Goal: Information Seeking & Learning: Learn about a topic

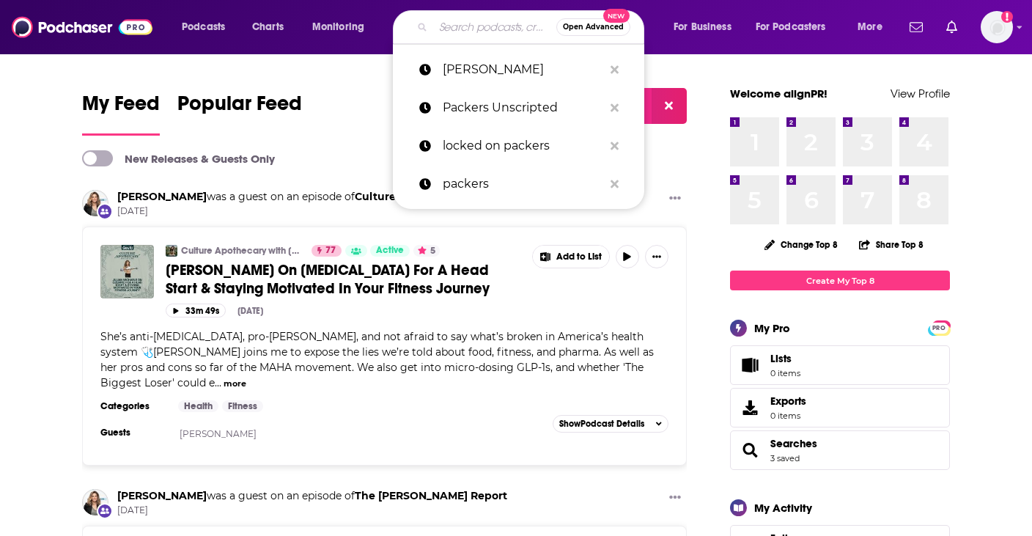
click at [479, 28] on input "Search podcasts, credits, & more..." at bounding box center [494, 26] width 123 height 23
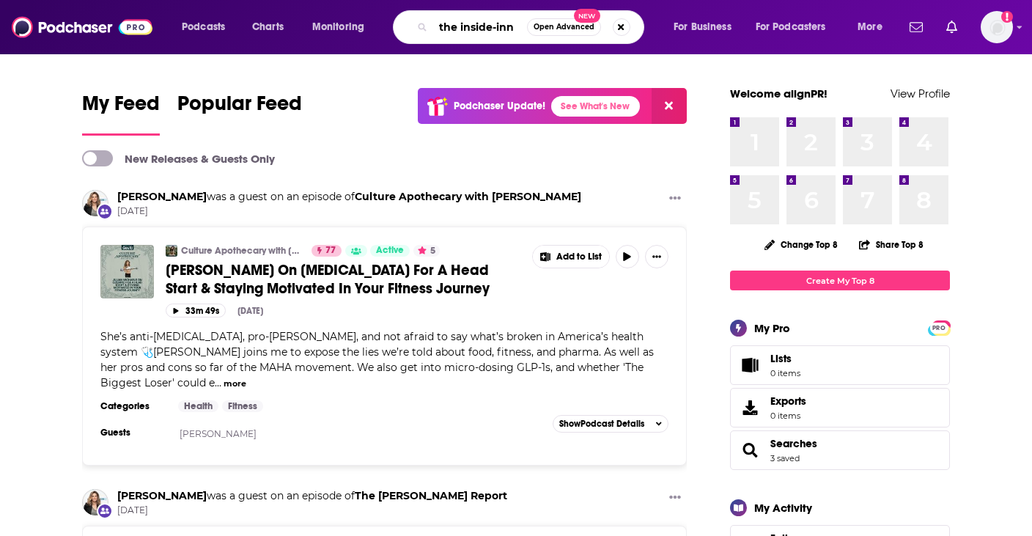
type input "the inside-inn"
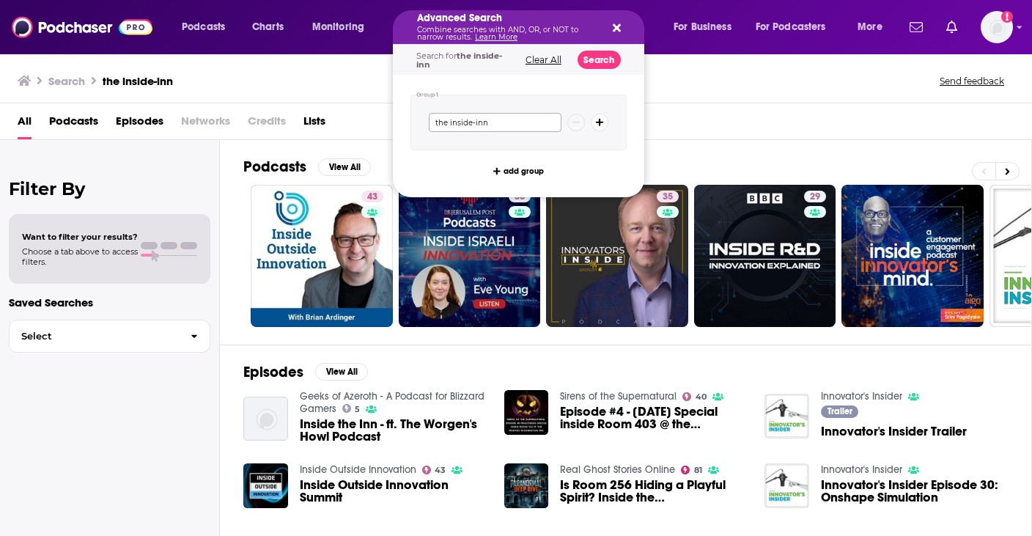
click at [504, 121] on input "the inside-inn" at bounding box center [495, 122] width 133 height 19
click at [502, 122] on input "the inside-in" at bounding box center [495, 122] width 133 height 19
type input "the inside-in tennis"
click at [600, 56] on button "Search" at bounding box center [599, 60] width 43 height 18
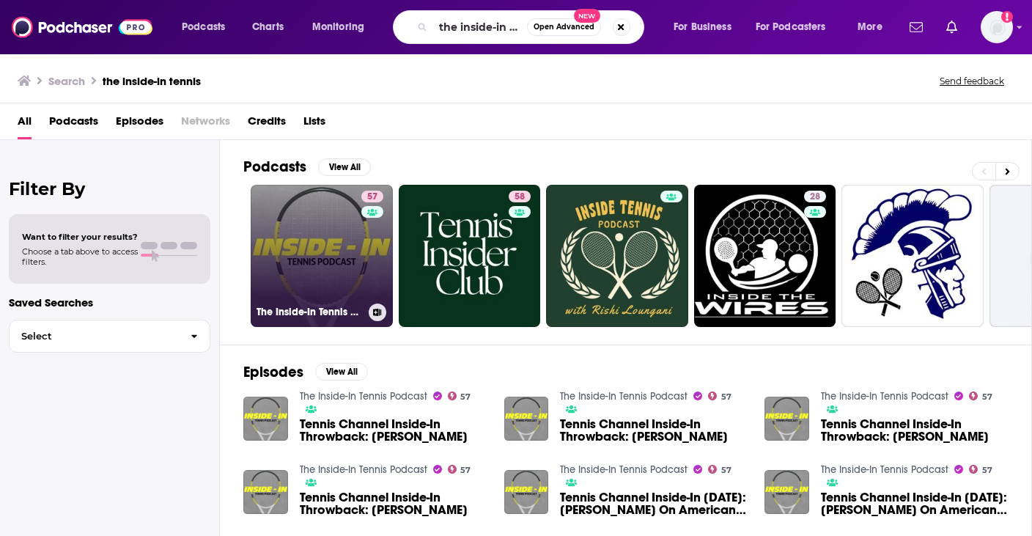
click at [327, 276] on link "57 The Inside-In Tennis Podcast" at bounding box center [322, 256] width 142 height 142
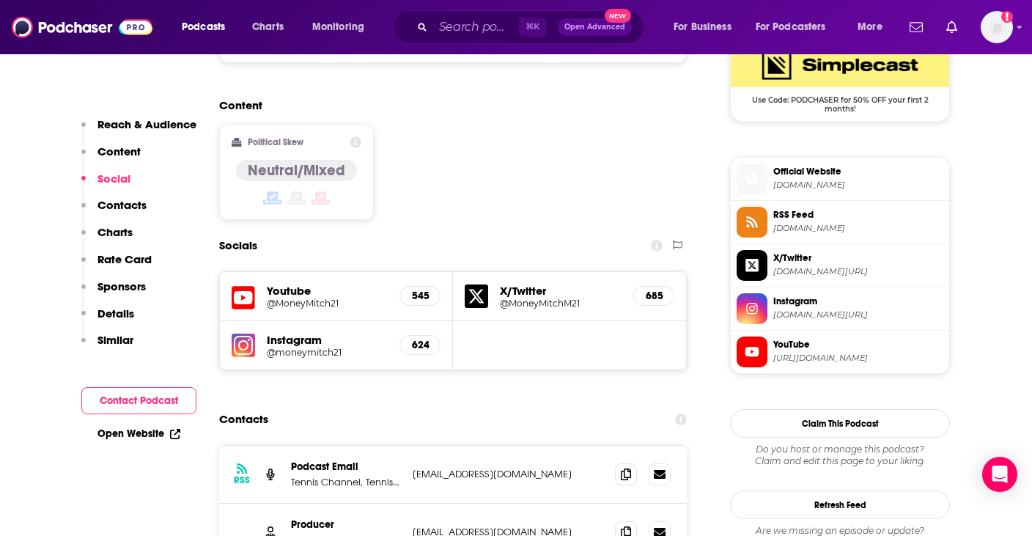
scroll to position [1132, 0]
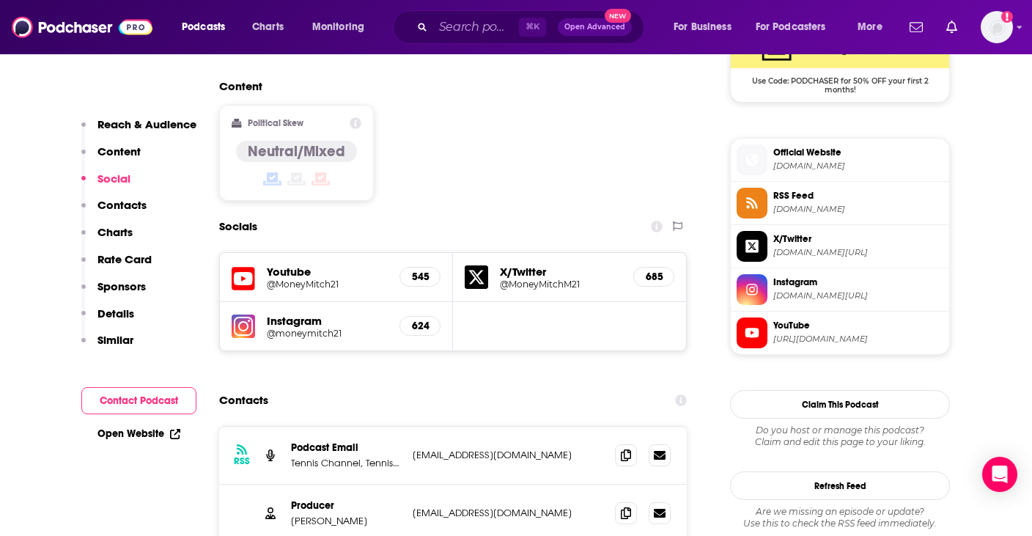
click at [320, 314] on h5 "Instagram" at bounding box center [327, 321] width 121 height 14
click at [245, 314] on img at bounding box center [243, 325] width 23 height 23
